Goal: Check status: Check status

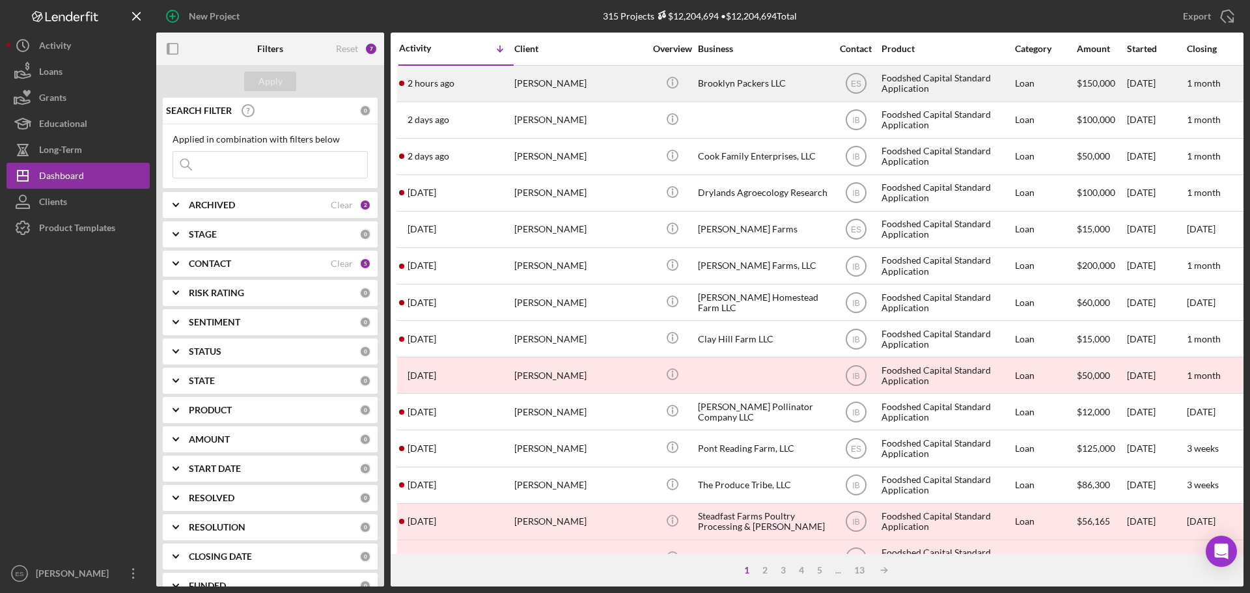
click at [589, 87] on div "[PERSON_NAME]" at bounding box center [579, 83] width 130 height 35
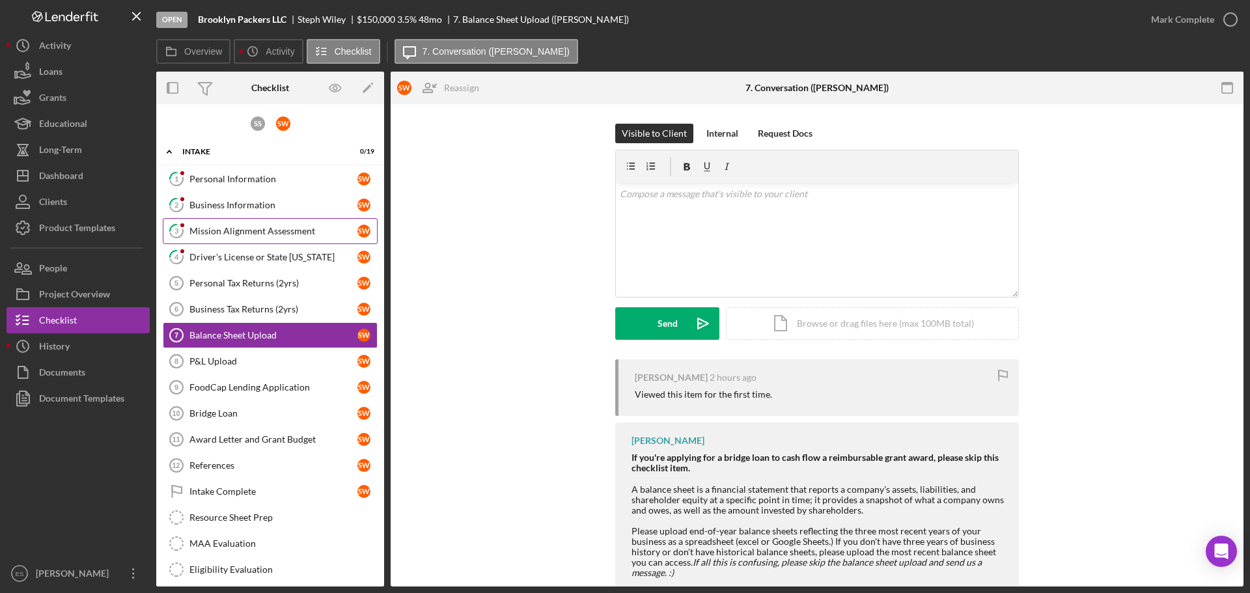
click at [293, 227] on div "Mission Alignment Assessment" at bounding box center [273, 231] width 168 height 10
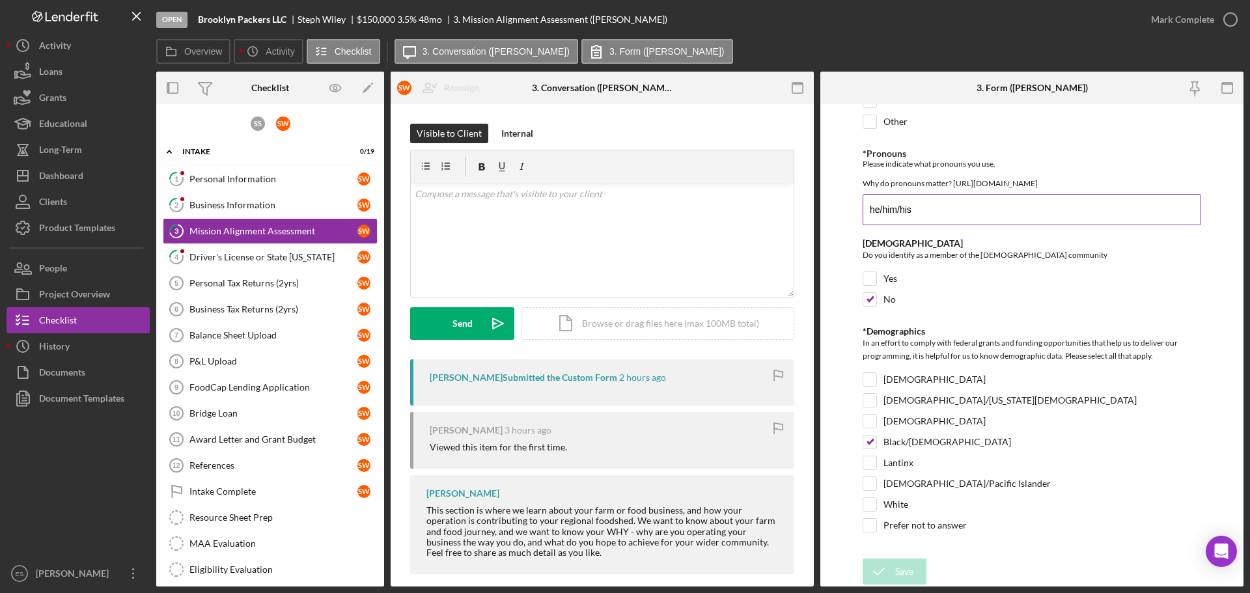
scroll to position [2050, 0]
